Goal: Task Accomplishment & Management: Manage account settings

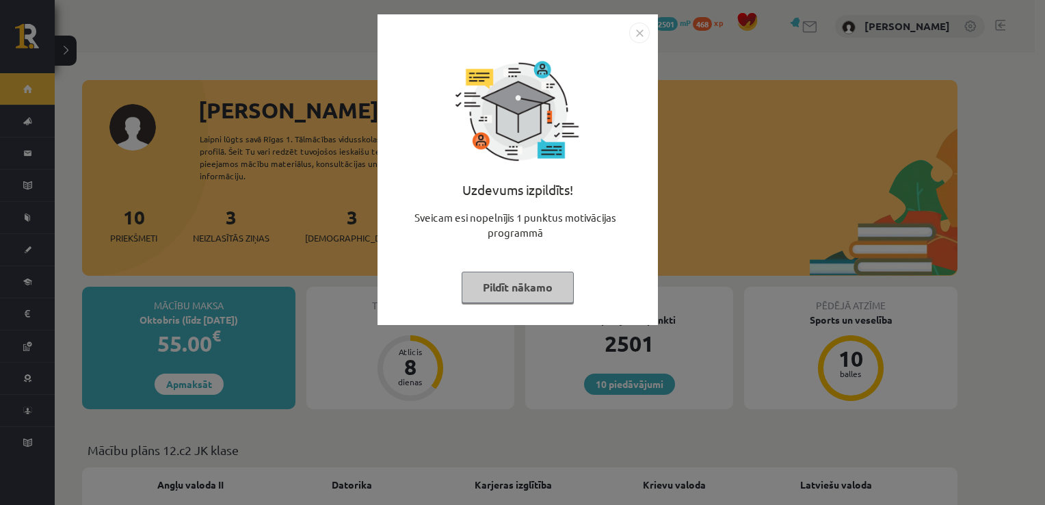
click at [637, 30] on img "Close" at bounding box center [639, 33] width 21 height 21
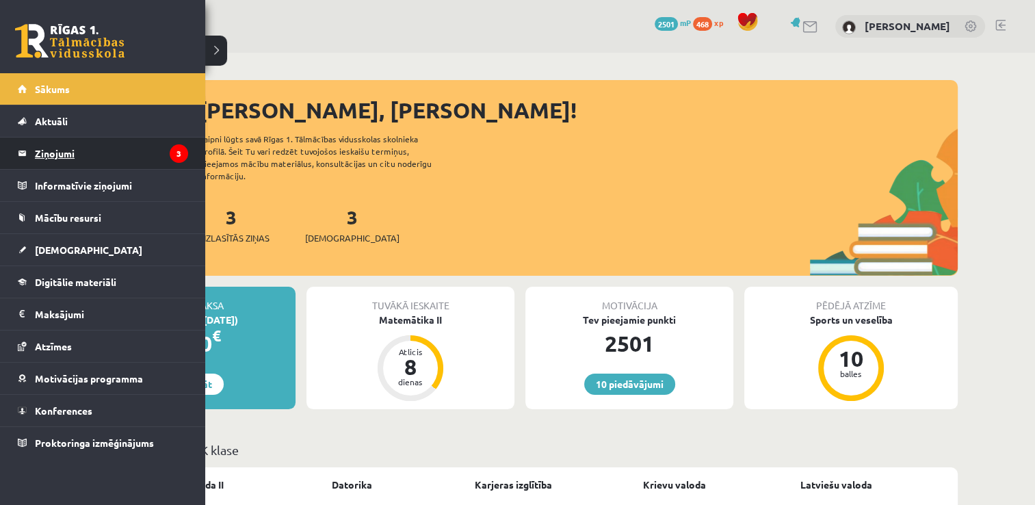
click at [43, 155] on legend "Ziņojumi 3" at bounding box center [111, 152] width 153 height 31
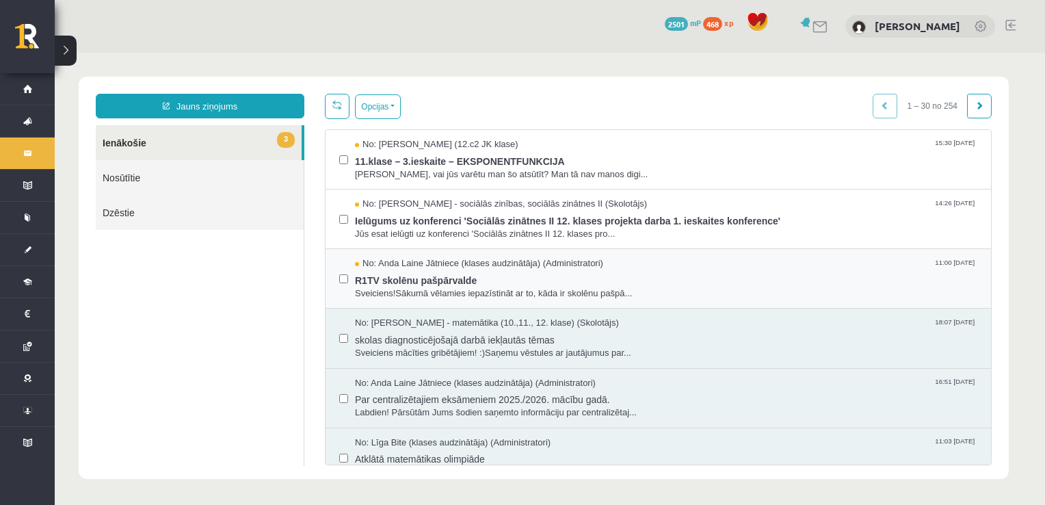
click at [349, 280] on div "No: [PERSON_NAME] Jātniece (klases audzinātāja) (Administratori) 11:00 [DATE] R…" at bounding box center [658, 278] width 638 height 42
click at [375, 109] on button "Opcijas" at bounding box center [378, 106] width 46 height 25
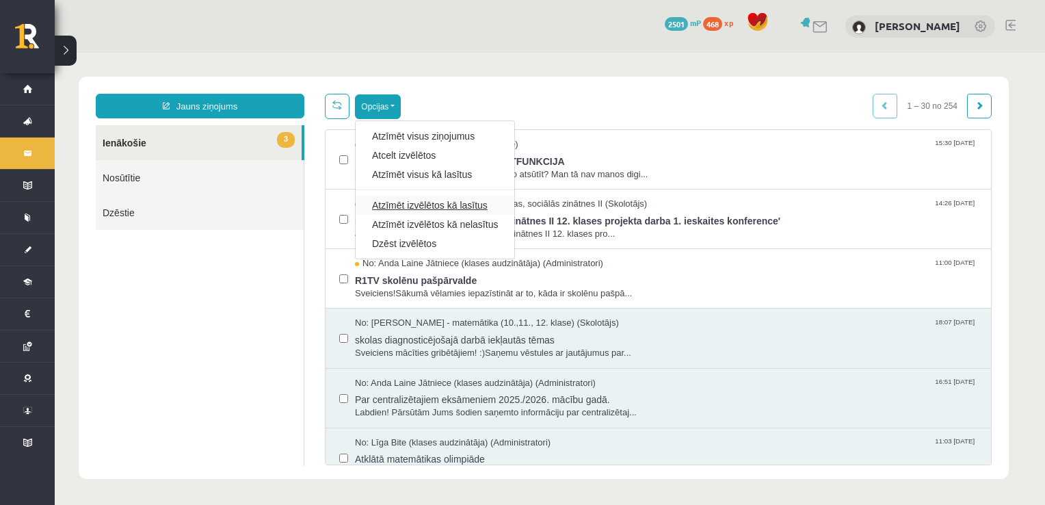
click at [414, 200] on link "Atzīmēt izvēlētos kā lasītus" at bounding box center [435, 205] width 126 height 14
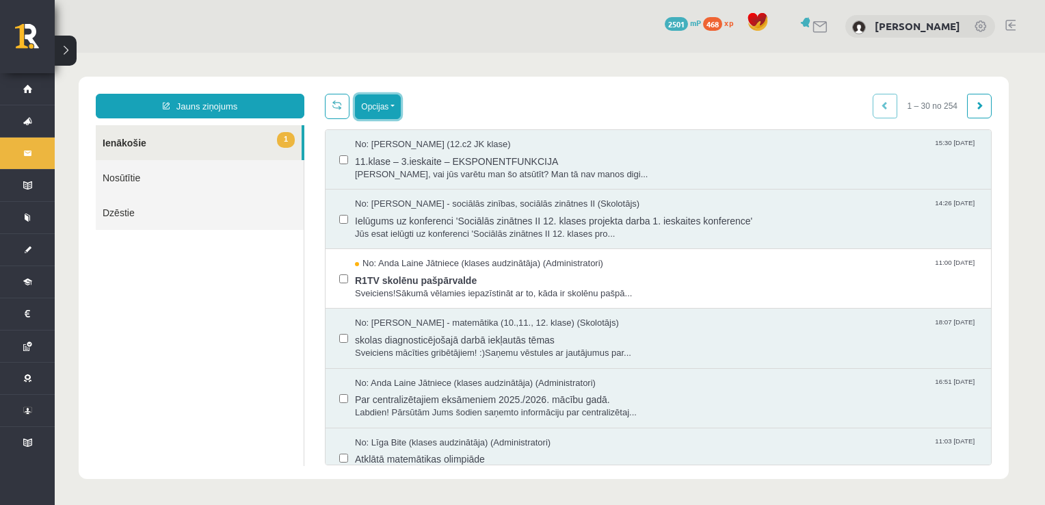
click at [380, 105] on button "Opcijas" at bounding box center [378, 106] width 46 height 25
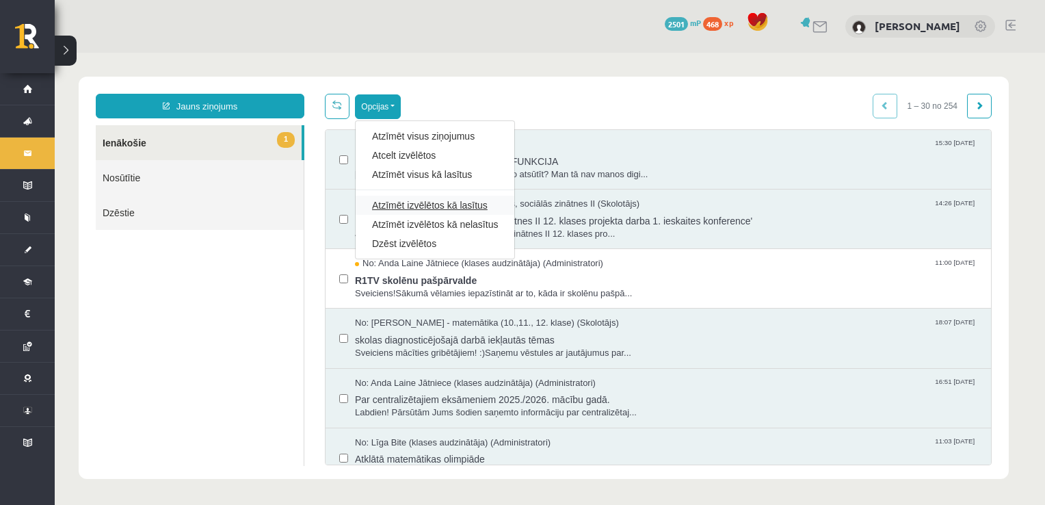
click at [408, 209] on link "Atzīmēt izvēlētos kā lasītus" at bounding box center [435, 205] width 126 height 14
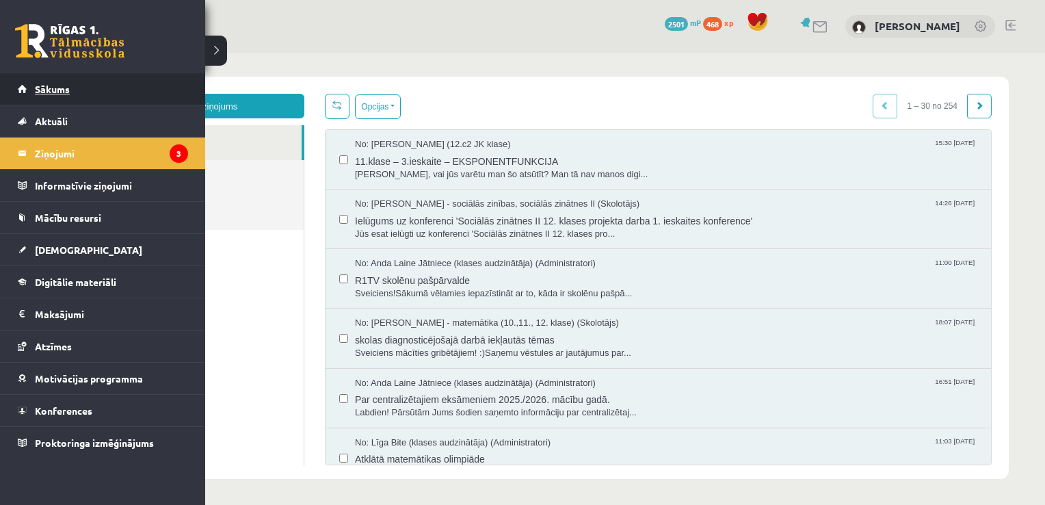
click at [52, 100] on link "Sākums" at bounding box center [103, 88] width 170 height 31
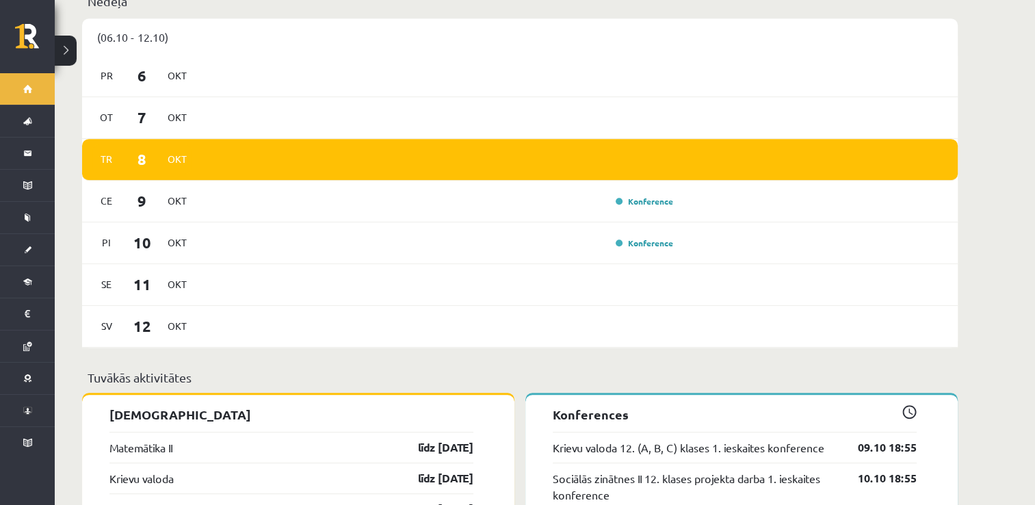
scroll to position [752, 0]
